Goal: Consume media (video, audio)

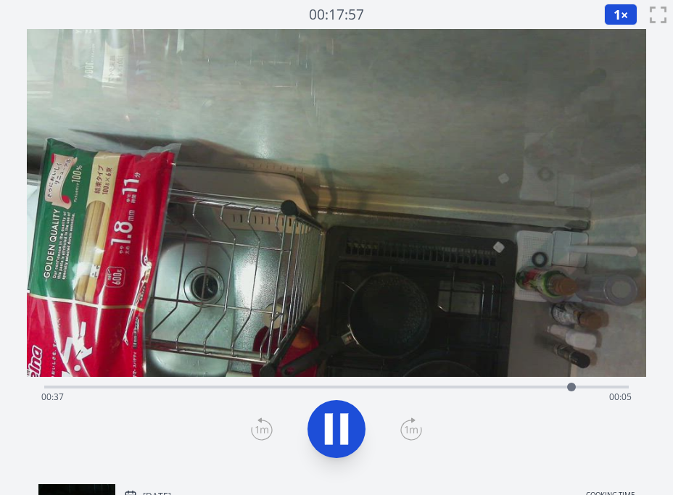
click at [474, 388] on div "Time elapsed: 00:37 Time remaining: 00:05" at bounding box center [336, 397] width 590 height 23
drag, startPoint x: 341, startPoint y: 441, endPoint x: 354, endPoint y: 410, distance: 33.8
click at [340, 441] on icon at bounding box center [344, 429] width 8 height 31
click at [627, 17] on button "1 ×" at bounding box center [620, 15] width 33 height 22
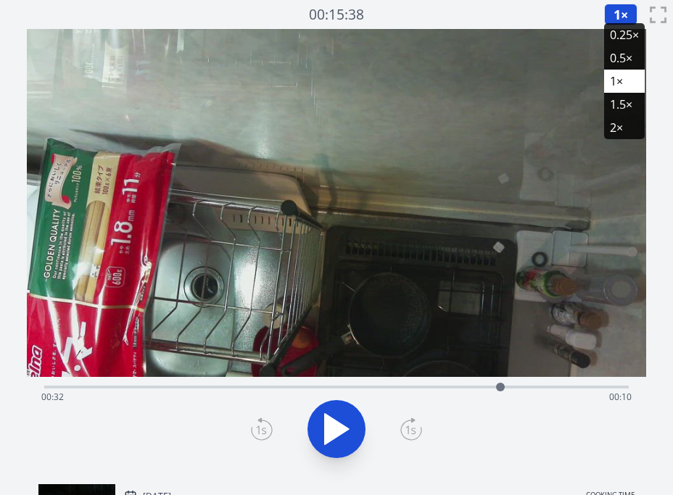
click at [629, 38] on li "0.25×" at bounding box center [624, 34] width 41 height 23
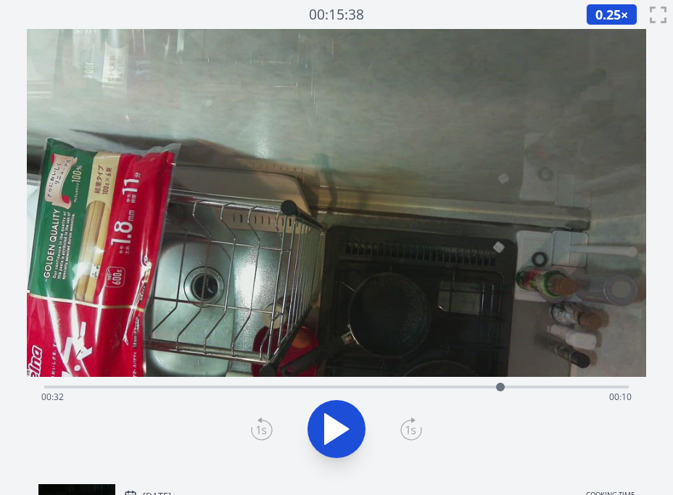
click at [459, 389] on div "Time elapsed: 00:32 Time remaining: 00:10" at bounding box center [336, 397] width 590 height 23
click at [340, 435] on icon at bounding box center [336, 429] width 41 height 41
click at [341, 435] on icon at bounding box center [344, 429] width 8 height 31
click at [341, 435] on icon at bounding box center [336, 429] width 41 height 41
click at [354, 420] on icon at bounding box center [336, 429] width 41 height 41
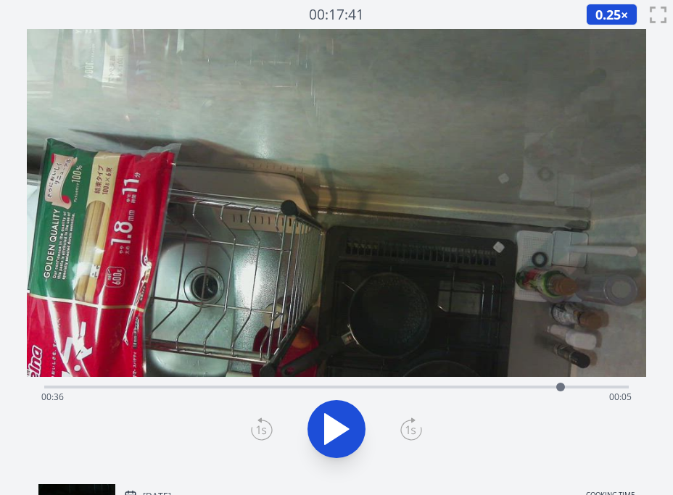
scroll to position [1, 0]
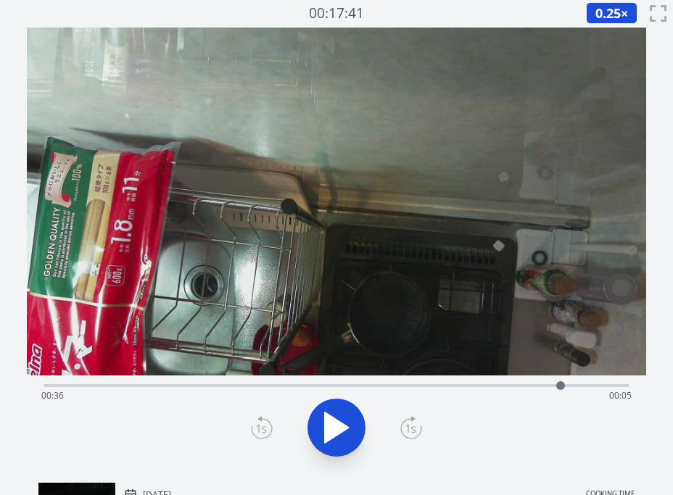
click at [465, 388] on div "Time elapsed: 00:36 Time remaining: 00:05" at bounding box center [336, 395] width 590 height 23
click at [339, 424] on icon at bounding box center [337, 427] width 24 height 30
click at [622, 12] on button "0.25 ×" at bounding box center [611, 13] width 51 height 22
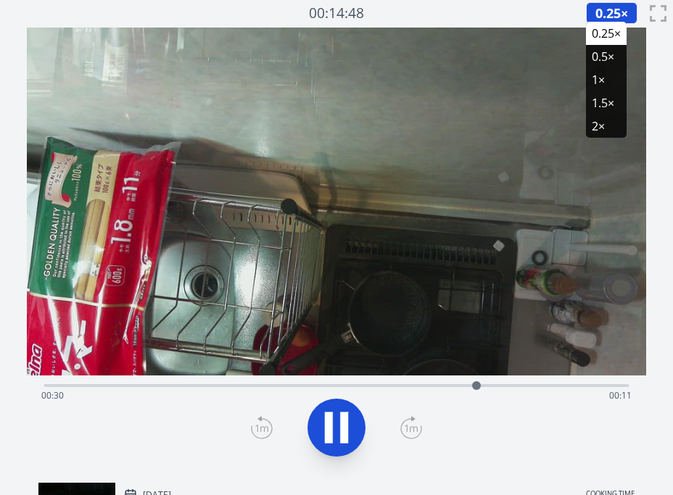
click at [315, 432] on button at bounding box center [336, 428] width 58 height 58
click at [468, 385] on div at bounding box center [477, 386] width 22 height 22
click at [336, 431] on icon at bounding box center [337, 427] width 24 height 30
click at [336, 431] on icon at bounding box center [336, 427] width 41 height 41
click at [336, 431] on icon at bounding box center [337, 427] width 24 height 30
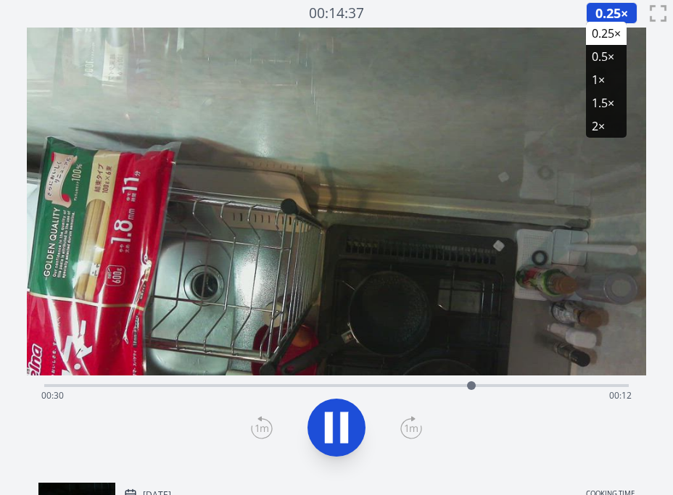
click at [336, 431] on icon at bounding box center [336, 427] width 41 height 41
click at [336, 431] on icon at bounding box center [337, 427] width 24 height 30
click at [336, 431] on icon at bounding box center [336, 427] width 41 height 41
click at [336, 431] on icon at bounding box center [337, 427] width 24 height 30
click at [336, 431] on icon at bounding box center [336, 427] width 41 height 41
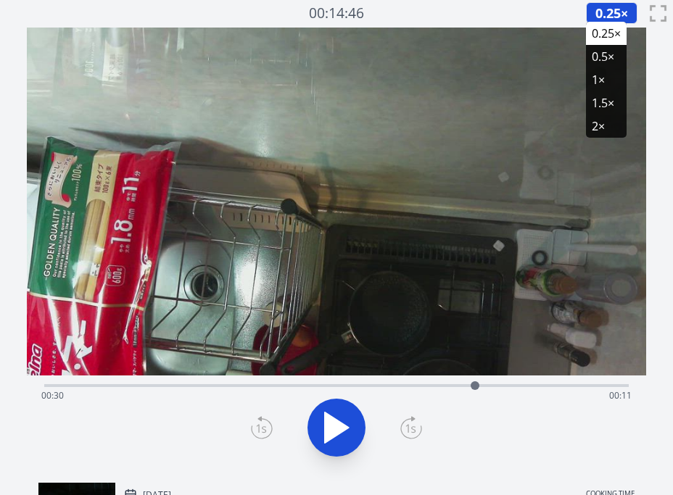
click at [336, 431] on icon at bounding box center [337, 427] width 24 height 30
click at [336, 431] on icon at bounding box center [336, 427] width 41 height 41
click at [336, 431] on icon at bounding box center [337, 427] width 24 height 30
click at [336, 431] on icon at bounding box center [336, 427] width 41 height 41
click at [336, 431] on icon at bounding box center [337, 427] width 24 height 30
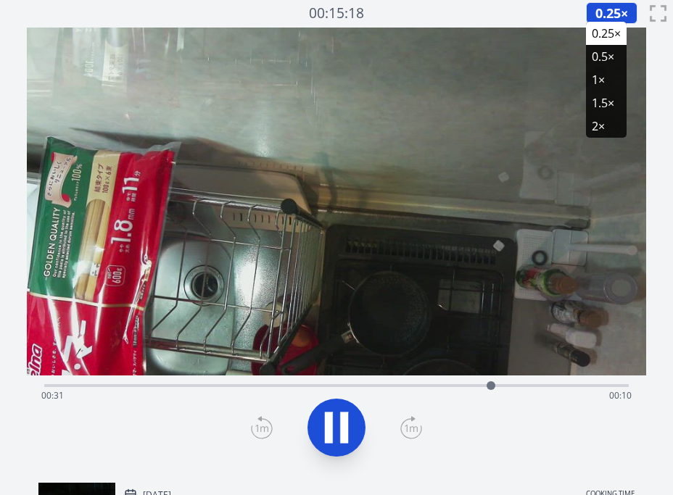
click at [336, 431] on icon at bounding box center [336, 427] width 41 height 41
click at [336, 439] on icon at bounding box center [336, 427] width 41 height 41
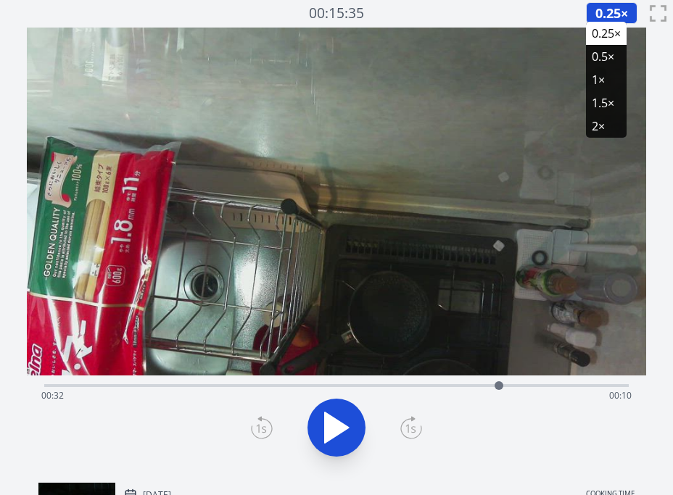
click at [336, 439] on icon at bounding box center [336, 427] width 41 height 41
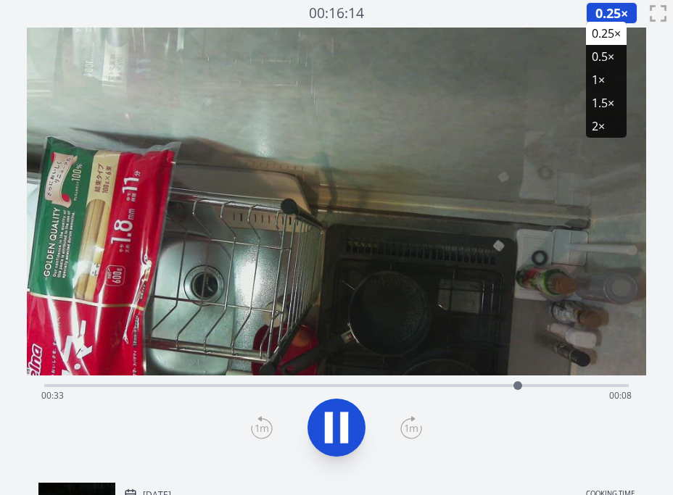
click at [336, 439] on icon at bounding box center [336, 427] width 41 height 41
click at [334, 428] on icon at bounding box center [336, 427] width 41 height 41
click at [334, 428] on icon at bounding box center [337, 427] width 24 height 30
click at [334, 428] on icon at bounding box center [336, 427] width 41 height 41
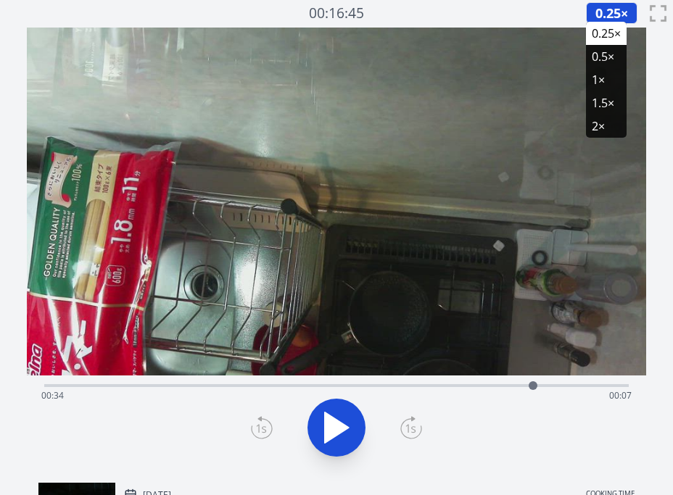
click at [334, 428] on icon at bounding box center [337, 427] width 24 height 30
click at [334, 428] on icon at bounding box center [336, 427] width 41 height 41
click at [334, 428] on icon at bounding box center [337, 427] width 24 height 30
click at [334, 428] on icon at bounding box center [336, 427] width 41 height 41
click at [382, 380] on div "Time elapsed: 00:37 Time remaining: 00:05" at bounding box center [336, 384] width 584 height 17
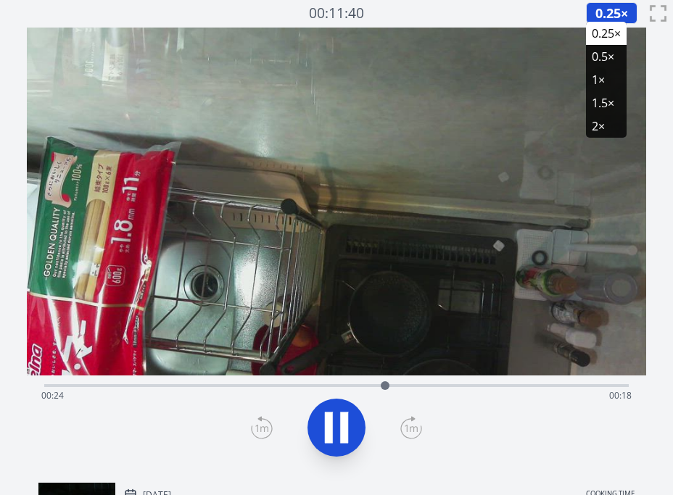
click at [425, 383] on div "Time elapsed: 00:24 Time remaining: 00:18" at bounding box center [336, 384] width 584 height 17
click at [505, 383] on div "Time elapsed: 00:27 Time remaining: 00:15" at bounding box center [336, 384] width 584 height 17
click at [341, 418] on icon at bounding box center [344, 427] width 8 height 31
click at [502, 386] on div "Time elapsed: 00:33 Time remaining: 00:08" at bounding box center [336, 395] width 590 height 23
click at [341, 436] on icon at bounding box center [344, 427] width 8 height 31
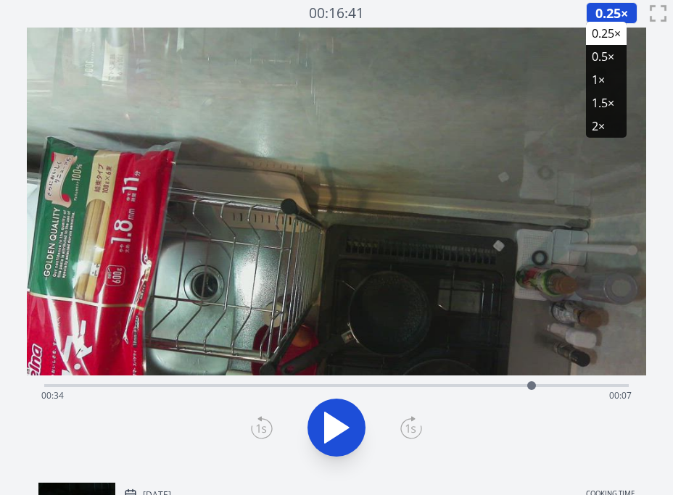
click at [336, 428] on icon at bounding box center [337, 427] width 24 height 30
click at [513, 390] on div "Time elapsed: 00:35 Time remaining: 00:06" at bounding box center [336, 395] width 590 height 23
click at [469, 388] on div "Time elapsed: 00:33 Time remaining: 00:08" at bounding box center [336, 395] width 590 height 23
click at [353, 428] on icon at bounding box center [336, 427] width 41 height 41
click at [331, 423] on icon at bounding box center [337, 427] width 24 height 30
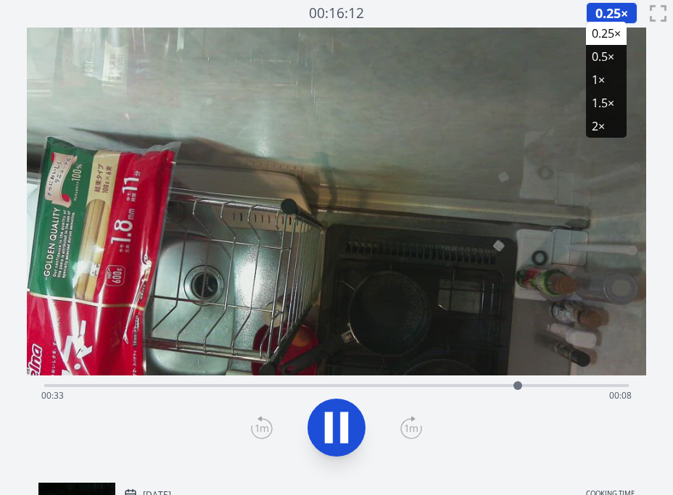
click at [331, 423] on icon at bounding box center [329, 427] width 8 height 31
click at [491, 385] on div "Time elapsed: 00:33 Time remaining: 00:08" at bounding box center [336, 395] width 590 height 23
click at [342, 432] on icon at bounding box center [337, 427] width 24 height 30
click at [342, 432] on icon at bounding box center [344, 427] width 8 height 31
click at [341, 425] on icon at bounding box center [337, 427] width 24 height 30
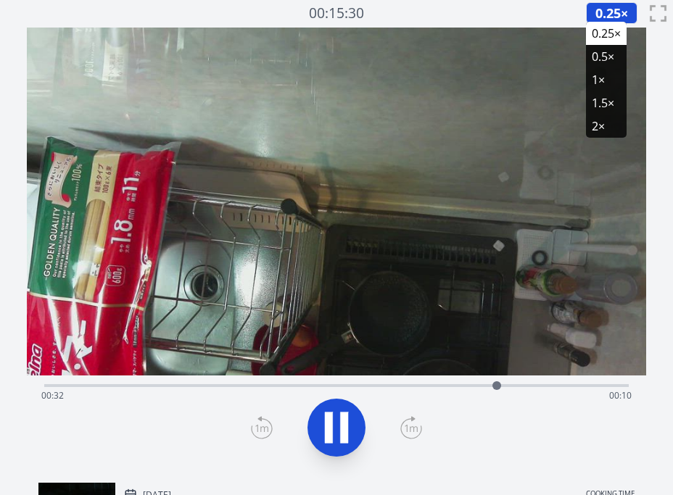
click at [341, 425] on icon at bounding box center [344, 427] width 8 height 31
click at [343, 430] on icon at bounding box center [337, 427] width 24 height 30
click at [342, 431] on icon at bounding box center [344, 427] width 8 height 31
click at [342, 431] on icon at bounding box center [337, 427] width 24 height 30
click at [342, 431] on icon at bounding box center [344, 427] width 8 height 31
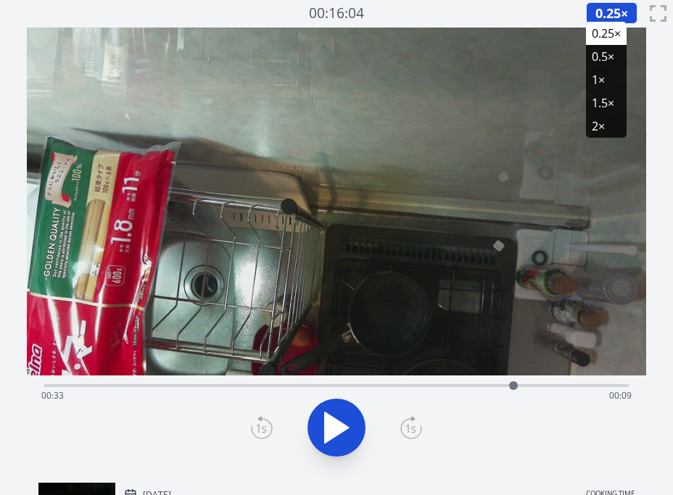
click at [342, 431] on icon at bounding box center [337, 427] width 24 height 30
click at [342, 431] on icon at bounding box center [344, 427] width 8 height 31
click at [342, 431] on icon at bounding box center [337, 427] width 24 height 30
click at [342, 431] on icon at bounding box center [344, 427] width 8 height 31
click at [342, 431] on icon at bounding box center [337, 427] width 24 height 30
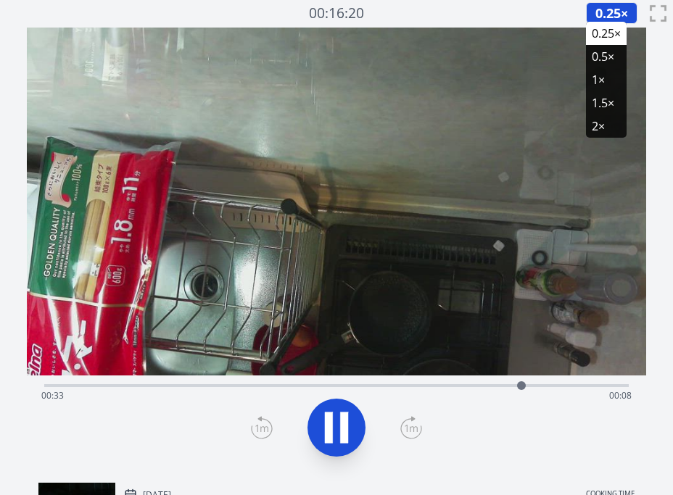
click at [342, 431] on icon at bounding box center [344, 427] width 8 height 31
click at [303, 378] on div "Time elapsed: 00:33 Time remaining: 00:08" at bounding box center [336, 384] width 584 height 17
click at [349, 384] on div "Time elapsed: 00:18 Time remaining: 00:24" at bounding box center [336, 395] width 590 height 23
click at [386, 381] on div "Time elapsed: 00:21 Time remaining: 00:20" at bounding box center [336, 384] width 584 height 17
click at [414, 386] on div "Time elapsed: 00:24 Time remaining: 00:18" at bounding box center [336, 395] width 590 height 23
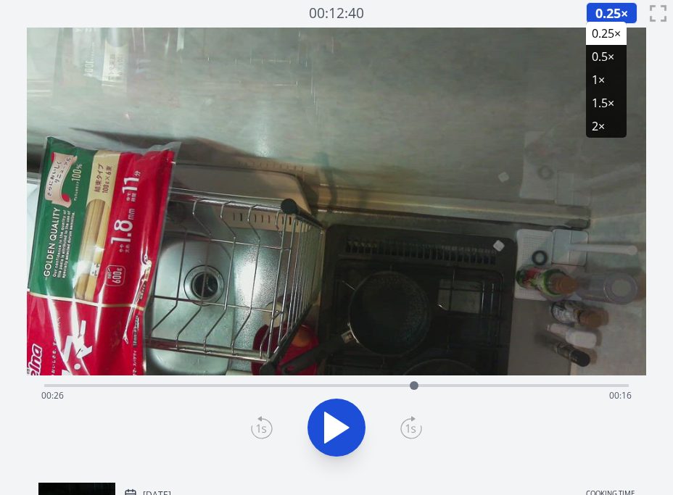
click at [444, 385] on div "Time elapsed: 00:26 Time remaining: 00:16" at bounding box center [336, 395] width 590 height 23
click at [477, 386] on div "Time elapsed: 00:28 Time remaining: 00:14" at bounding box center [336, 395] width 590 height 23
click at [493, 385] on div "Time elapsed: 00:30 Time remaining: 00:11" at bounding box center [336, 395] width 590 height 23
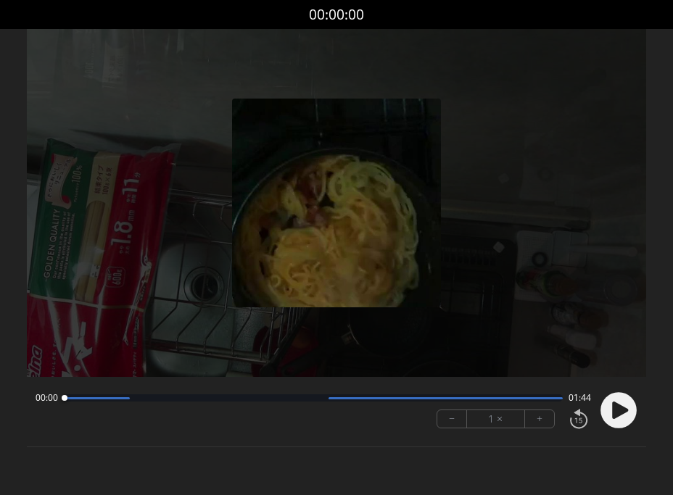
click at [611, 414] on circle at bounding box center [618, 410] width 36 height 36
click at [540, 417] on button "+" at bounding box center [539, 418] width 29 height 17
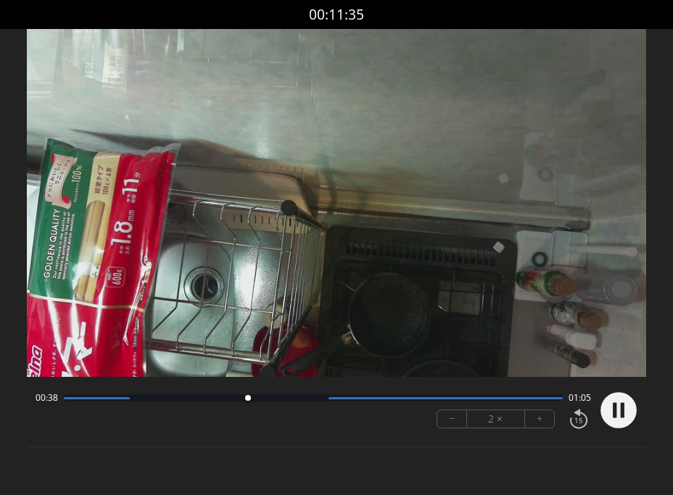
click at [332, 399] on div at bounding box center [313, 397] width 499 height 7
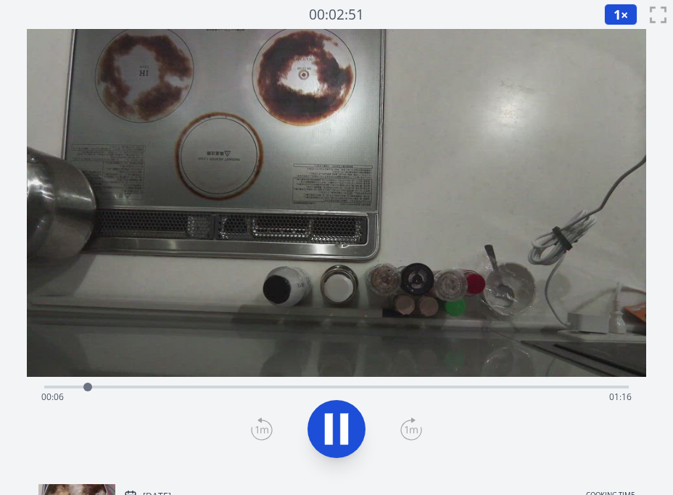
click at [140, 387] on div "Time elapsed: 00:06 Time remaining: 01:16" at bounding box center [336, 397] width 590 height 23
click at [130, 387] on div "Time elapsed: 00:14 Time remaining: 01:09" at bounding box center [336, 397] width 590 height 23
click at [110, 386] on div "Time elapsed: 00:12 Time remaining: 01:10" at bounding box center [336, 397] width 590 height 23
click at [157, 389] on div "Time elapsed: 00:09 Time remaining: 01:13" at bounding box center [336, 397] width 590 height 23
click at [219, 389] on div "Time elapsed: 00:20 Time remaining: 01:02" at bounding box center [336, 397] width 590 height 23
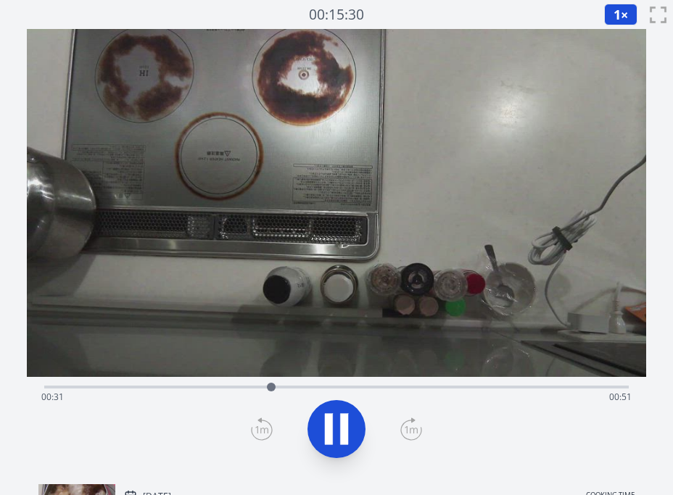
click at [329, 392] on div "Time elapsed: 00:31 Time remaining: 00:51" at bounding box center [336, 397] width 590 height 23
click at [383, 392] on div "Time elapsed: 00:40 Time remaining: 00:42" at bounding box center [336, 397] width 590 height 23
click at [452, 389] on div "Time elapsed: 00:48 Time remaining: 00:34" at bounding box center [336, 397] width 590 height 23
click at [538, 385] on div "Time elapsed: 00:57 Time remaining: 00:25" at bounding box center [336, 385] width 584 height 17
click at [584, 389] on div "Time elapsed: 01:11 Time remaining: 00:11" at bounding box center [336, 397] width 590 height 23
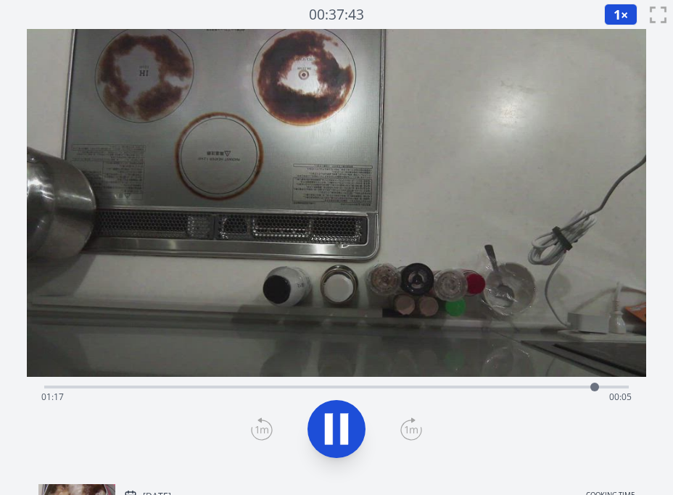
click at [352, 420] on icon at bounding box center [336, 429] width 41 height 41
click at [351, 435] on icon at bounding box center [336, 429] width 41 height 41
click at [438, 384] on div "Time elapsed: 01:19 Time remaining: 00:04" at bounding box center [336, 385] width 584 height 17
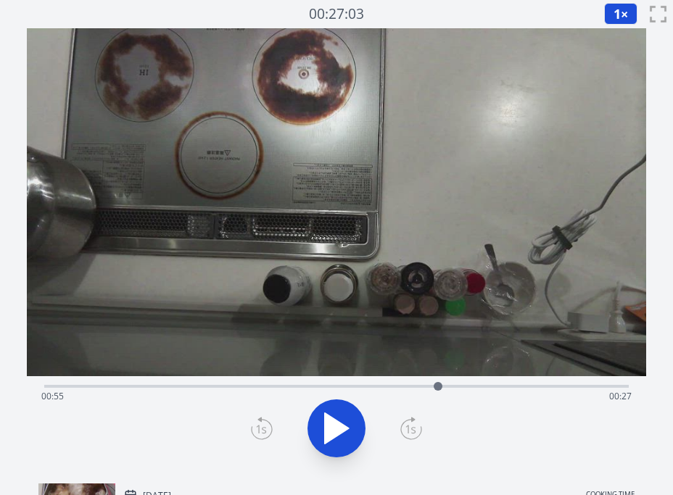
click at [310, 385] on div "Time elapsed: 00:55 Time remaining: 00:27" at bounding box center [336, 396] width 590 height 23
click at [236, 389] on div "Time elapsed: 00:37 Time remaining: 00:45" at bounding box center [336, 396] width 590 height 23
click at [183, 389] on div "Time elapsed: 00:26 Time remaining: 00:56" at bounding box center [336, 396] width 590 height 23
click at [336, 433] on icon at bounding box center [337, 428] width 24 height 30
click at [336, 433] on icon at bounding box center [336, 428] width 41 height 41
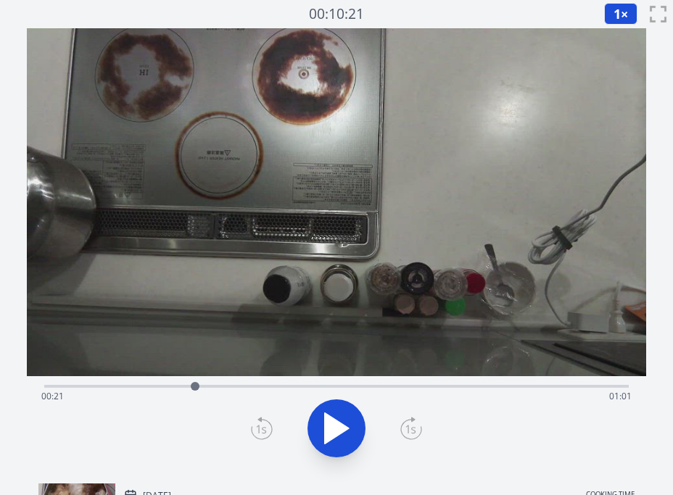
click at [129, 388] on div "Time elapsed: 00:21 Time remaining: 01:01" at bounding box center [336, 396] width 590 height 23
click at [86, 386] on div "Time elapsed: 00:11 Time remaining: 01:11" at bounding box center [336, 396] width 590 height 23
click at [62, 386] on div "Time elapsed: 00:05 Time remaining: 01:17" at bounding box center [336, 396] width 590 height 23
click at [336, 428] on icon at bounding box center [337, 428] width 24 height 30
drag, startPoint x: 137, startPoint y: 389, endPoint x: 166, endPoint y: 388, distance: 29.0
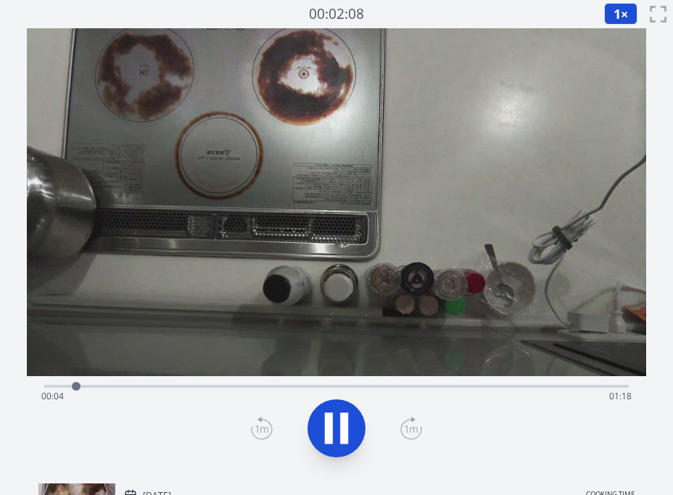
click at [146, 389] on div "Time elapsed: 00:04 Time remaining: 01:18" at bounding box center [336, 396] width 590 height 23
drag, startPoint x: 359, startPoint y: 439, endPoint x: 202, endPoint y: 402, distance: 161.4
click at [332, 430] on button at bounding box center [336, 428] width 58 height 58
drag, startPoint x: 120, startPoint y: 388, endPoint x: 106, endPoint y: 383, distance: 15.4
click at [117, 386] on div "Time elapsed: 00:15 Time remaining: 01:07" at bounding box center [336, 396] width 590 height 23
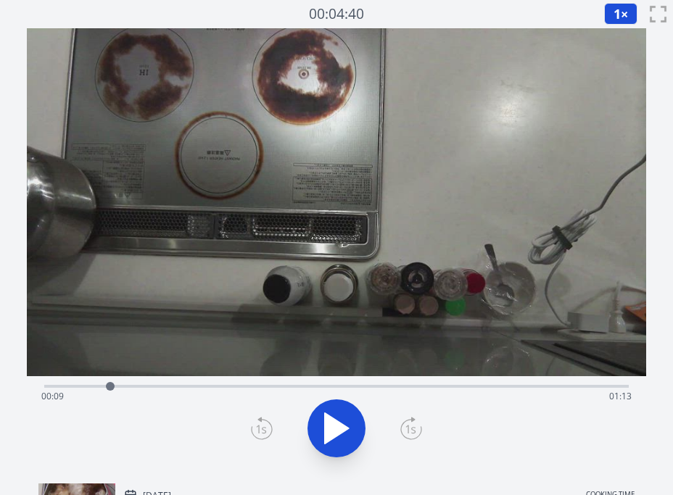
drag, startPoint x: 110, startPoint y: 383, endPoint x: 92, endPoint y: 383, distance: 18.1
click at [104, 383] on div at bounding box center [110, 387] width 22 height 22
click at [92, 383] on div "Time elapsed: 00:08 Time remaining: 01:14" at bounding box center [336, 384] width 584 height 17
click at [333, 433] on icon at bounding box center [337, 428] width 24 height 30
click at [333, 433] on icon at bounding box center [336, 428] width 41 height 41
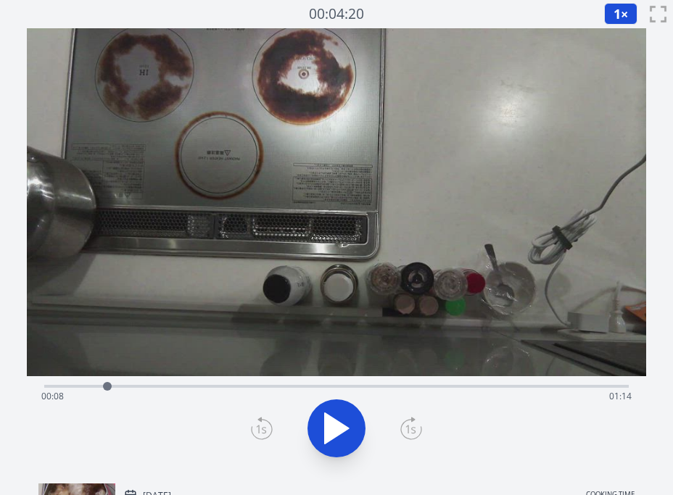
click at [333, 433] on icon at bounding box center [337, 428] width 24 height 30
click at [94, 385] on div "Time elapsed: 00:10 Time remaining: 01:12" at bounding box center [336, 396] width 590 height 23
click at [70, 386] on div "Time elapsed: 00:07 Time remaining: 01:15" at bounding box center [336, 396] width 590 height 23
click at [333, 426] on icon at bounding box center [336, 428] width 41 height 41
click at [342, 426] on icon at bounding box center [337, 428] width 24 height 30
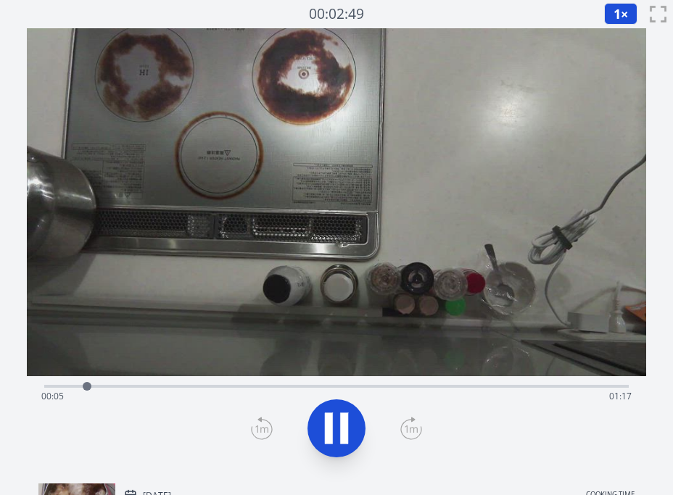
click at [341, 426] on icon at bounding box center [344, 428] width 8 height 31
click at [342, 426] on icon at bounding box center [337, 428] width 24 height 30
click at [342, 426] on icon at bounding box center [344, 428] width 8 height 31
click at [195, 385] on div "Time elapsed: 00:08 Time remaining: 01:14" at bounding box center [336, 396] width 590 height 23
click at [334, 418] on icon at bounding box center [336, 428] width 41 height 41
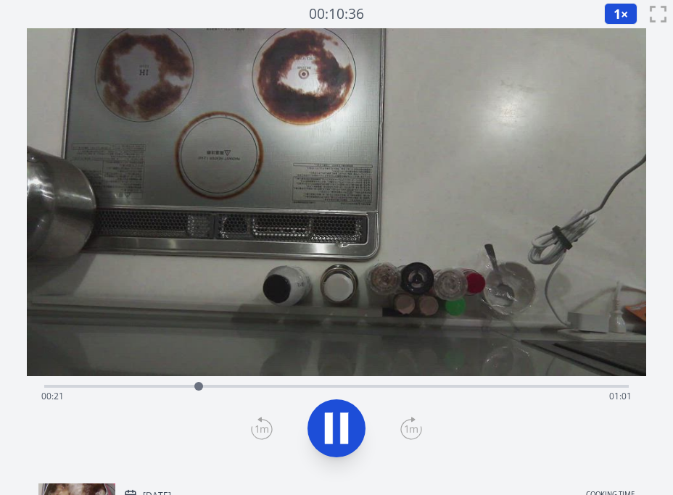
click at [334, 418] on icon at bounding box center [336, 428] width 41 height 41
click at [333, 420] on icon at bounding box center [337, 428] width 24 height 30
click at [333, 420] on icon at bounding box center [336, 428] width 41 height 41
click at [341, 425] on icon at bounding box center [337, 428] width 24 height 30
click at [319, 431] on icon at bounding box center [336, 428] width 41 height 41
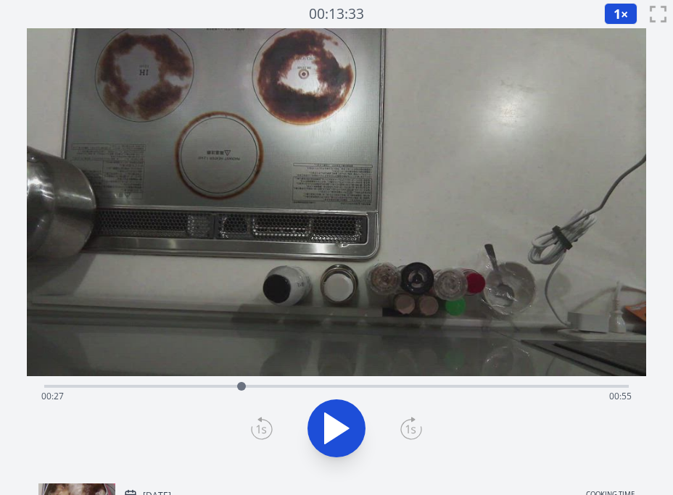
click at [330, 387] on div "Time elapsed: 00:27 Time remaining: 00:55" at bounding box center [336, 396] width 590 height 23
click at [381, 386] on div "Time elapsed: 00:40 Time remaining: 00:42" at bounding box center [336, 396] width 590 height 23
click at [454, 384] on div "Time elapsed: 00:47 Time remaining: 00:35" at bounding box center [336, 384] width 584 height 17
drag, startPoint x: 494, startPoint y: 385, endPoint x: 516, endPoint y: 384, distance: 21.8
click at [495, 385] on div "Time elapsed: 00:57 Time remaining: 00:25" at bounding box center [336, 396] width 590 height 23
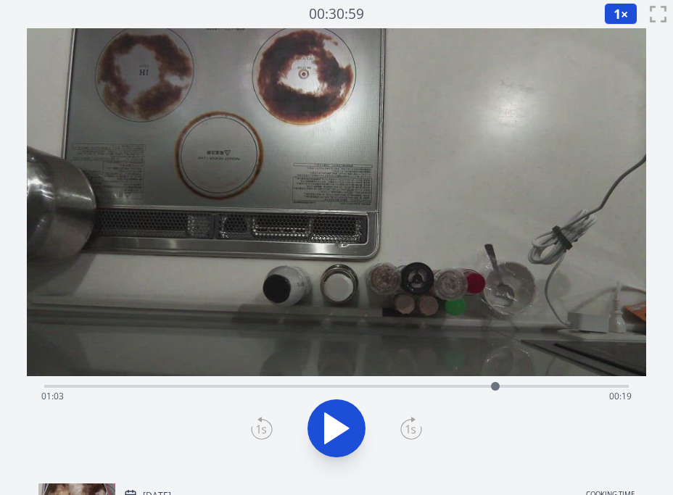
click at [530, 384] on div "Time elapsed: 01:03 Time remaining: 00:19" at bounding box center [336, 384] width 584 height 17
click at [330, 431] on icon at bounding box center [337, 428] width 24 height 30
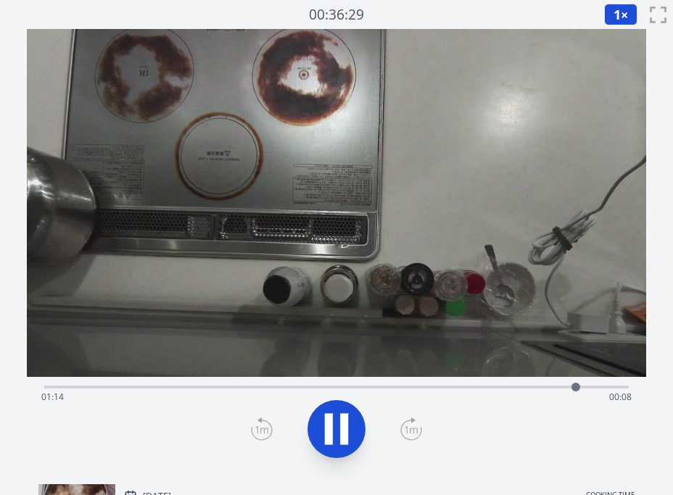
click at [330, 431] on icon at bounding box center [329, 429] width 8 height 31
click at [330, 431] on icon at bounding box center [337, 429] width 24 height 30
click at [341, 427] on icon at bounding box center [337, 429] width 24 height 30
click at [341, 427] on icon at bounding box center [344, 429] width 8 height 31
click at [341, 427] on icon at bounding box center [337, 429] width 24 height 30
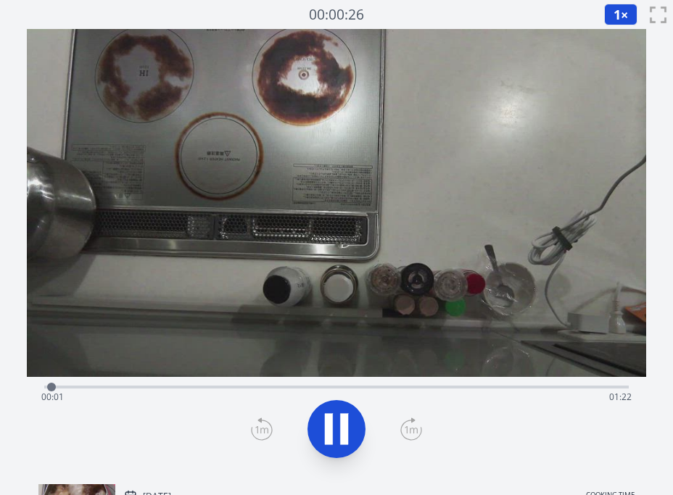
click at [341, 427] on icon at bounding box center [344, 429] width 8 height 31
click at [573, 386] on div "Time elapsed: 00:01 Time remaining: 01:21" at bounding box center [336, 397] width 590 height 23
click at [328, 418] on icon at bounding box center [337, 429] width 24 height 30
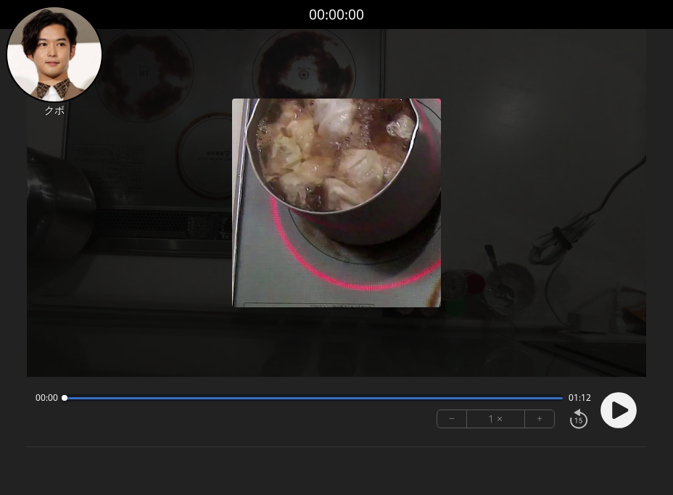
click at [618, 415] on icon at bounding box center [620, 410] width 16 height 17
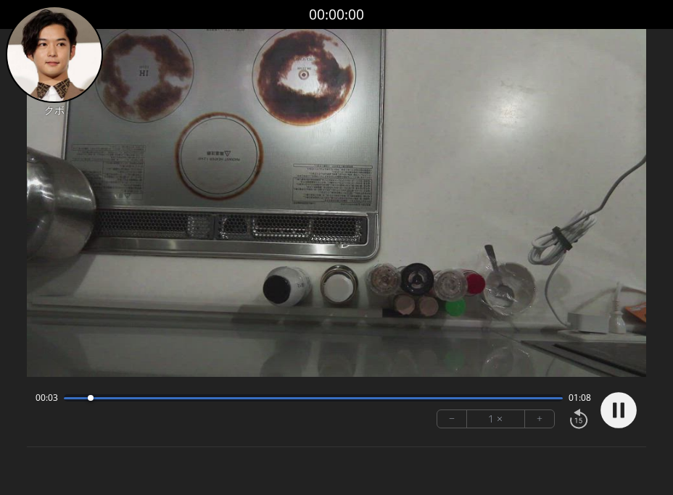
click at [255, 398] on div at bounding box center [313, 398] width 499 height 2
click at [537, 418] on button "+" at bounding box center [539, 418] width 29 height 17
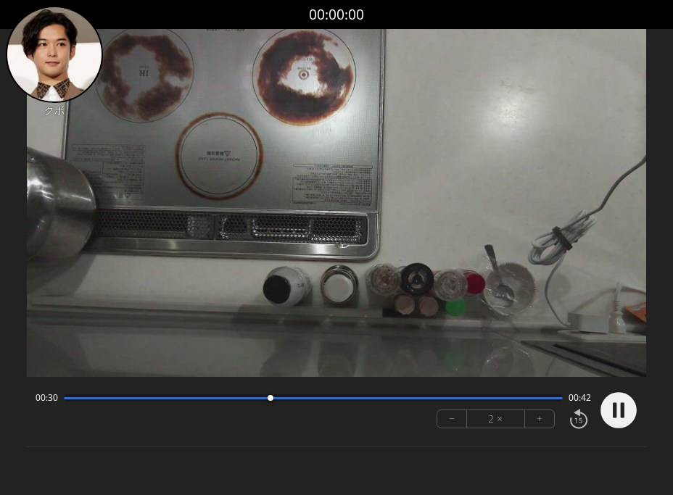
click at [537, 418] on button "+" at bounding box center [539, 418] width 29 height 17
click at [538, 418] on button "+" at bounding box center [539, 418] width 29 height 17
click at [627, 412] on circle at bounding box center [618, 410] width 36 height 36
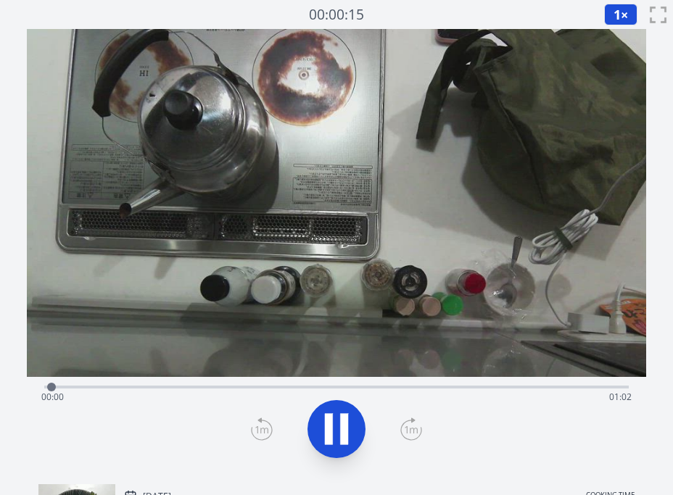
click at [264, 392] on div "Time elapsed: 00:00 Time remaining: 01:02" at bounding box center [336, 397] width 590 height 23
drag, startPoint x: 368, startPoint y: 394, endPoint x: 397, endPoint y: 390, distance: 29.9
click at [369, 393] on div "Time elapsed: 00:24 Time remaining: 00:38" at bounding box center [336, 397] width 590 height 23
drag, startPoint x: 452, startPoint y: 389, endPoint x: 459, endPoint y: 386, distance: 7.8
click at [455, 386] on div "Time elapsed: 00:35 Time remaining: 00:26" at bounding box center [336, 397] width 590 height 23
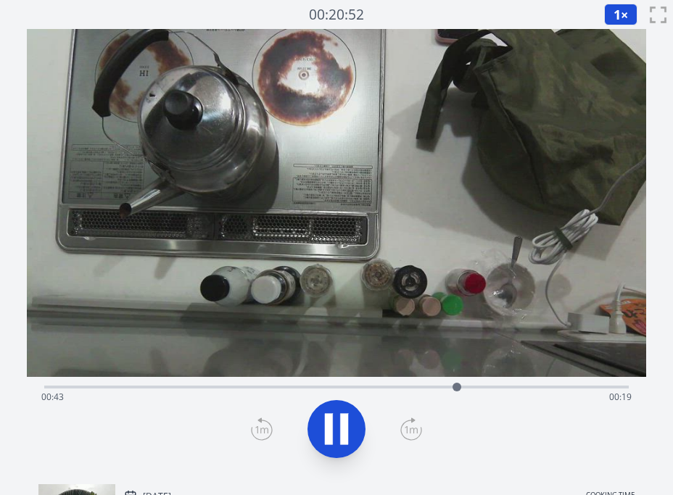
click at [499, 386] on div "Time elapsed: 00:43 Time remaining: 00:19" at bounding box center [336, 397] width 590 height 23
click at [528, 386] on div "Time elapsed: 00:48 Time remaining: 00:13" at bounding box center [336, 397] width 590 height 23
click at [565, 382] on div "Time elapsed: 00:51 Time remaining: 00:10" at bounding box center [336, 385] width 584 height 17
click at [344, 429] on icon at bounding box center [344, 429] width 8 height 31
click at [328, 426] on icon at bounding box center [337, 429] width 24 height 30
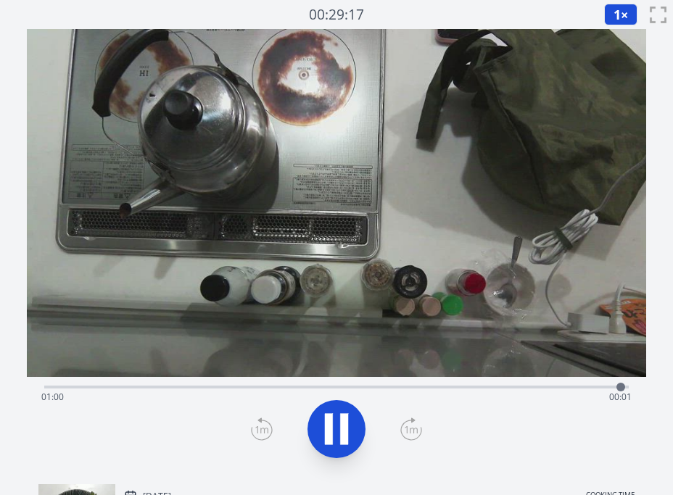
click at [328, 426] on icon at bounding box center [329, 429] width 8 height 31
